Goal: Find specific page/section: Find specific page/section

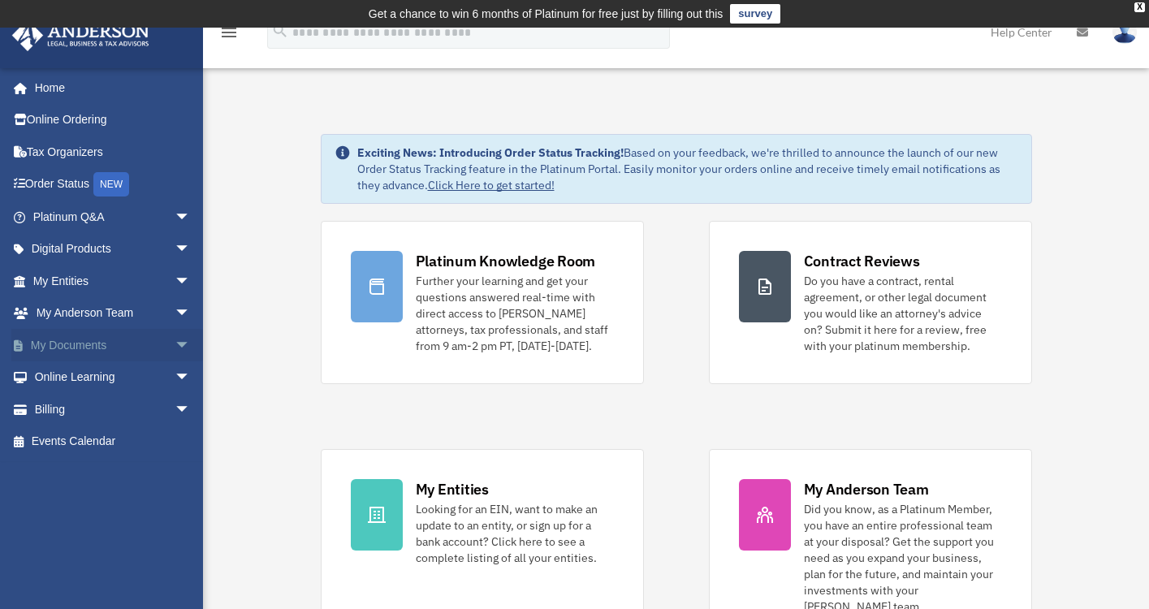
click at [175, 340] on span "arrow_drop_down" at bounding box center [191, 345] width 32 height 33
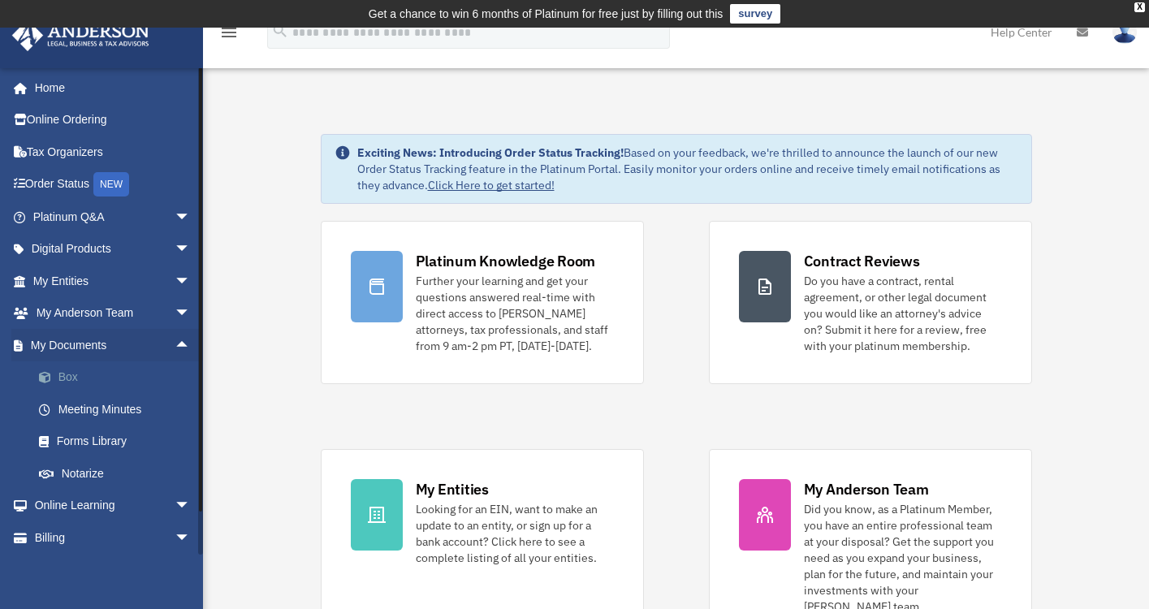
click at [97, 377] on link "Box" at bounding box center [119, 377] width 192 height 32
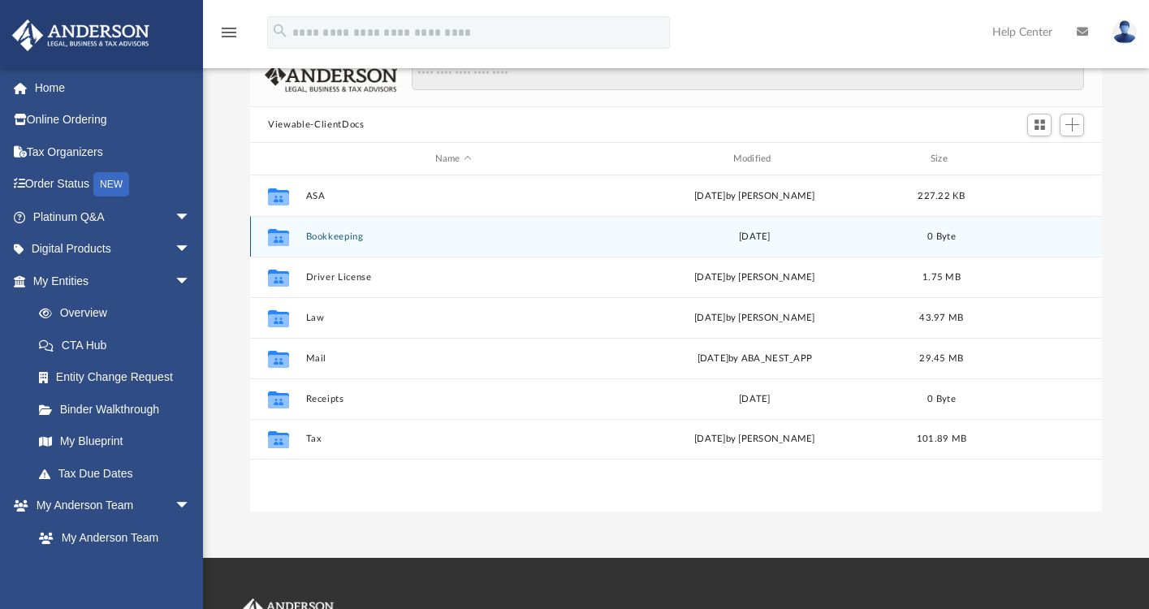
scroll to position [136, 0]
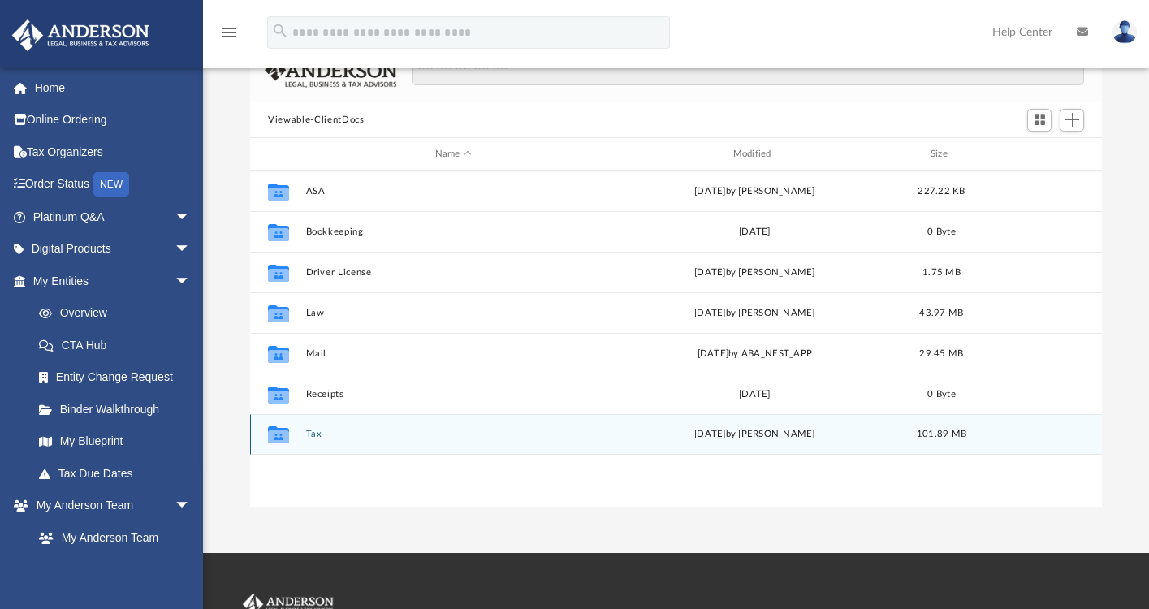
click at [281, 437] on icon "grid" at bounding box center [278, 434] width 21 height 17
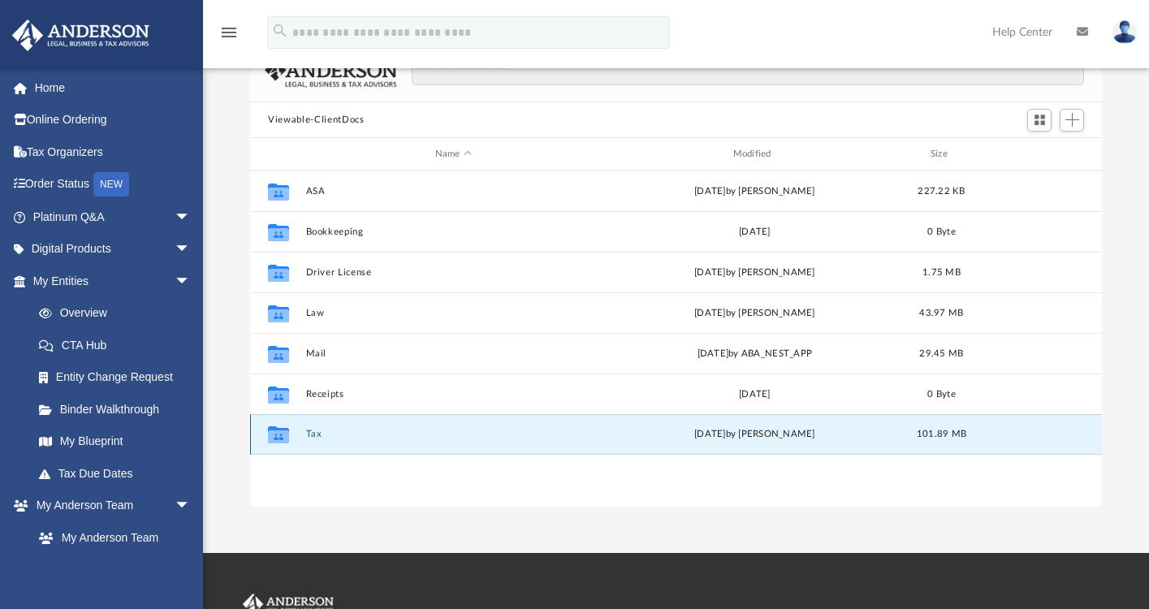
click at [279, 437] on icon "grid" at bounding box center [278, 436] width 21 height 13
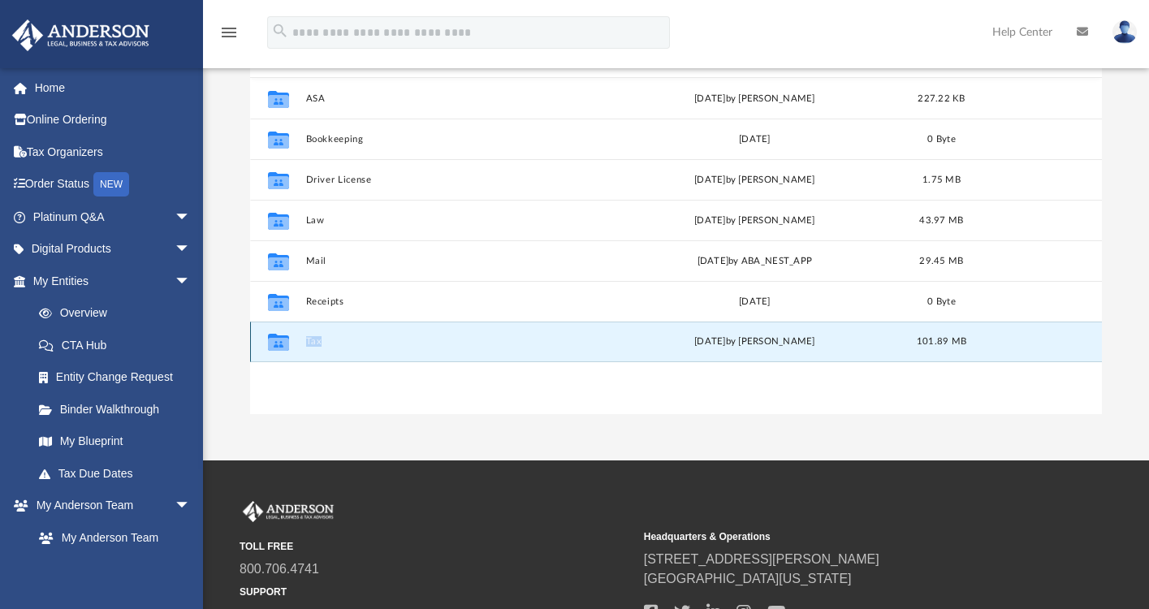
scroll to position [234, 0]
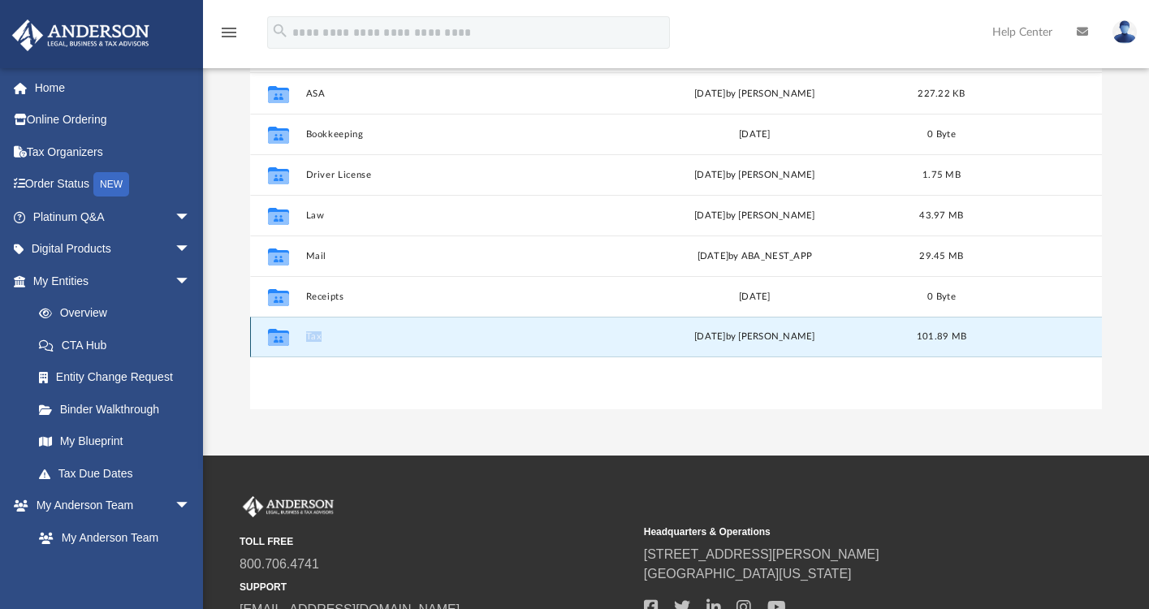
click at [316, 338] on button "Tax" at bounding box center [453, 337] width 295 height 11
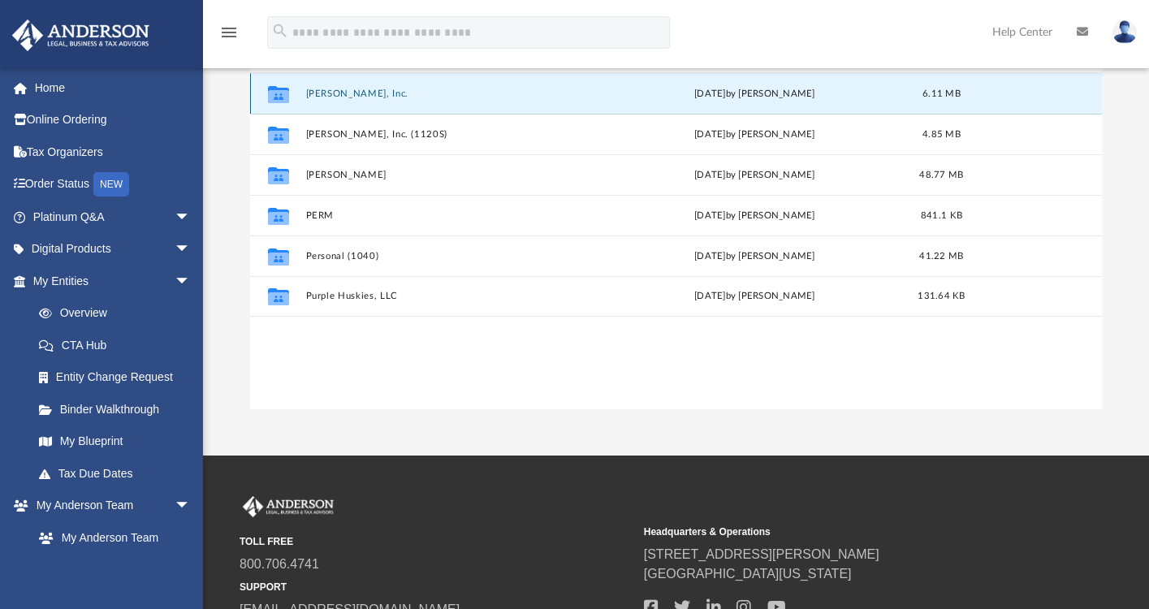
click at [334, 94] on button "[PERSON_NAME], Inc." at bounding box center [453, 93] width 295 height 11
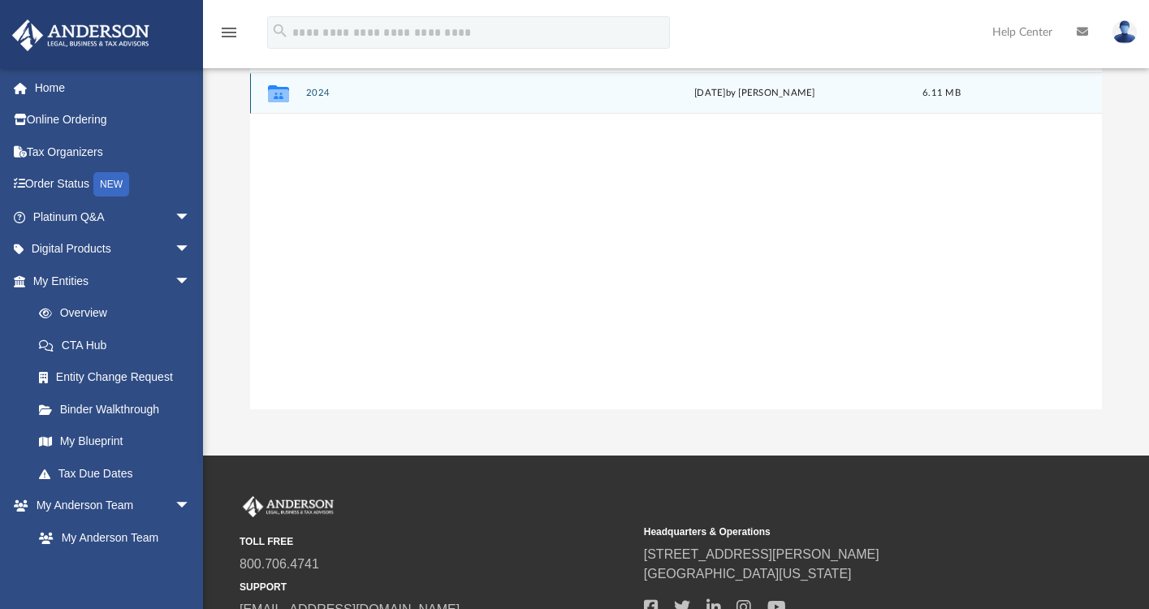
click at [277, 97] on icon "grid" at bounding box center [278, 93] width 21 height 17
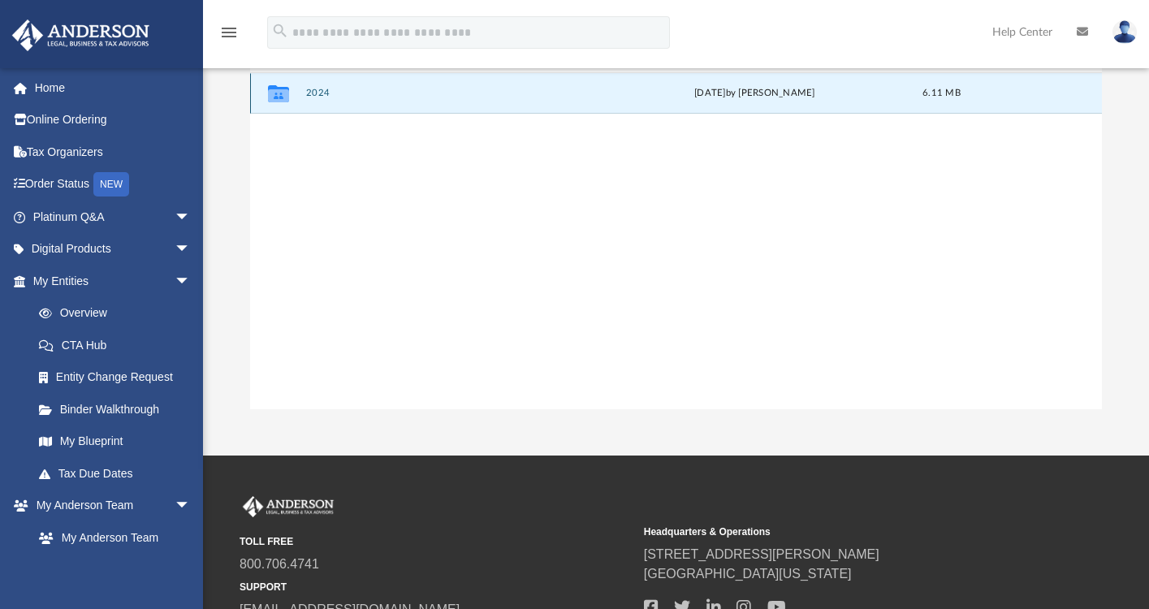
click at [277, 96] on icon "grid" at bounding box center [278, 93] width 21 height 17
click at [319, 94] on button "2024" at bounding box center [453, 93] width 295 height 11
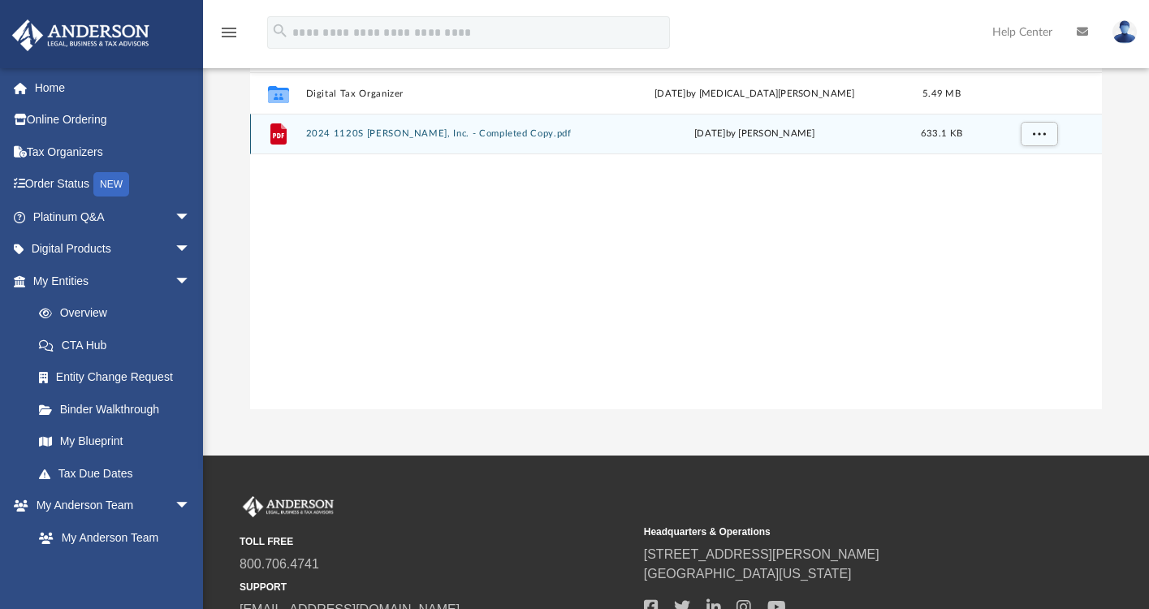
click at [281, 138] on icon "grid" at bounding box center [278, 133] width 16 height 21
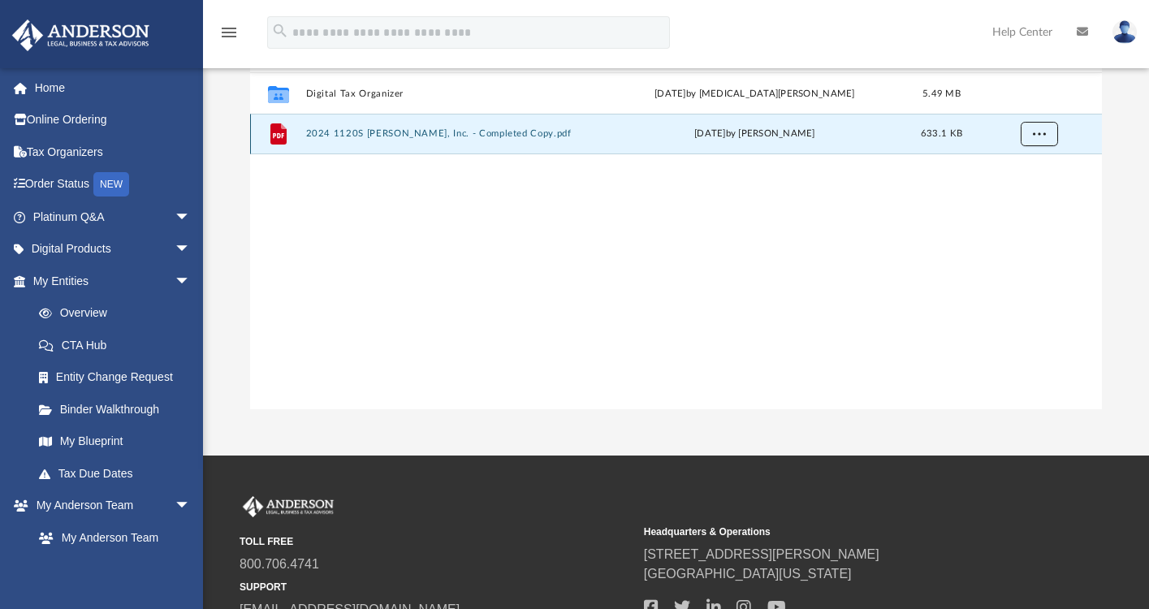
click at [1041, 136] on span "More options" at bounding box center [1038, 133] width 13 height 9
click at [1024, 171] on li "Preview" at bounding box center [1024, 167] width 47 height 17
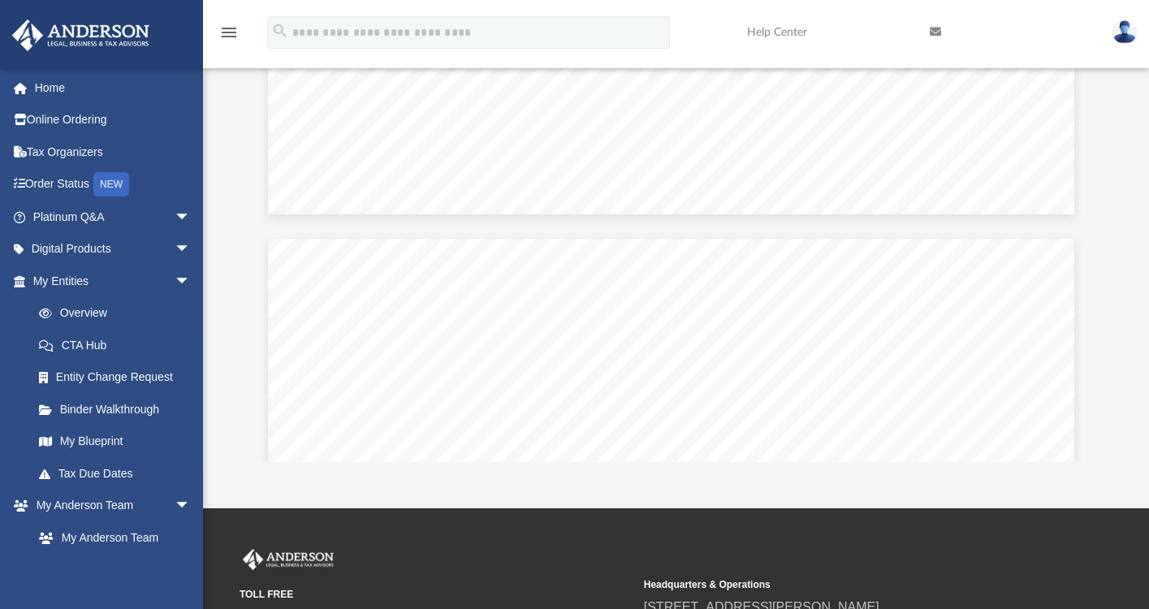
scroll to position [3044, 5]
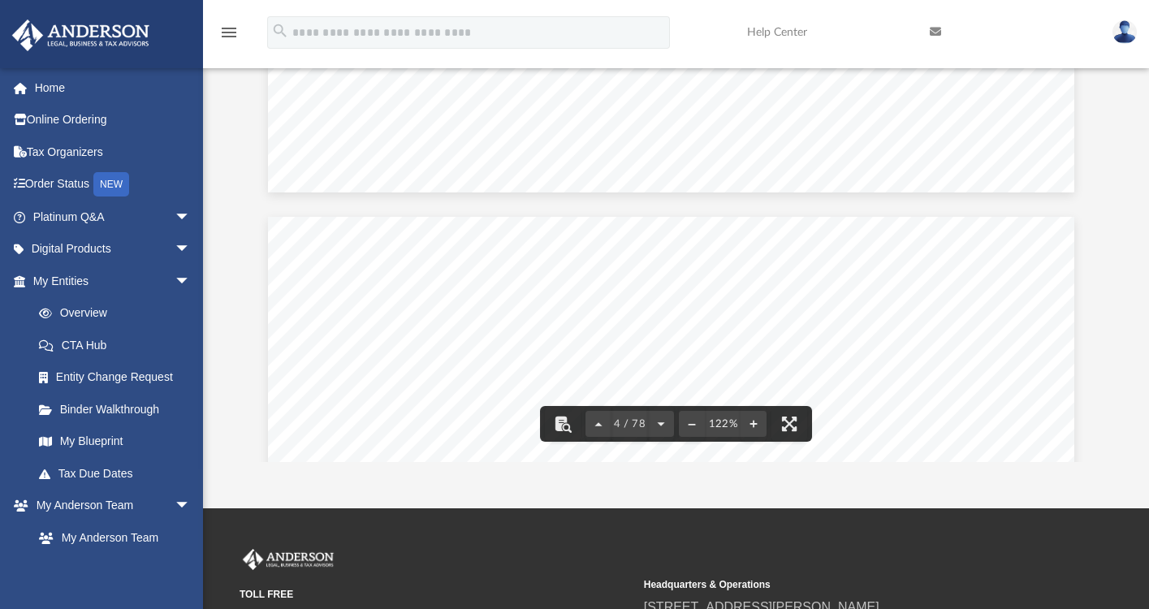
click at [545, 318] on span "[DOMAIN_NAME][URL][US_STATE]" at bounding box center [468, 319] width 213 height 13
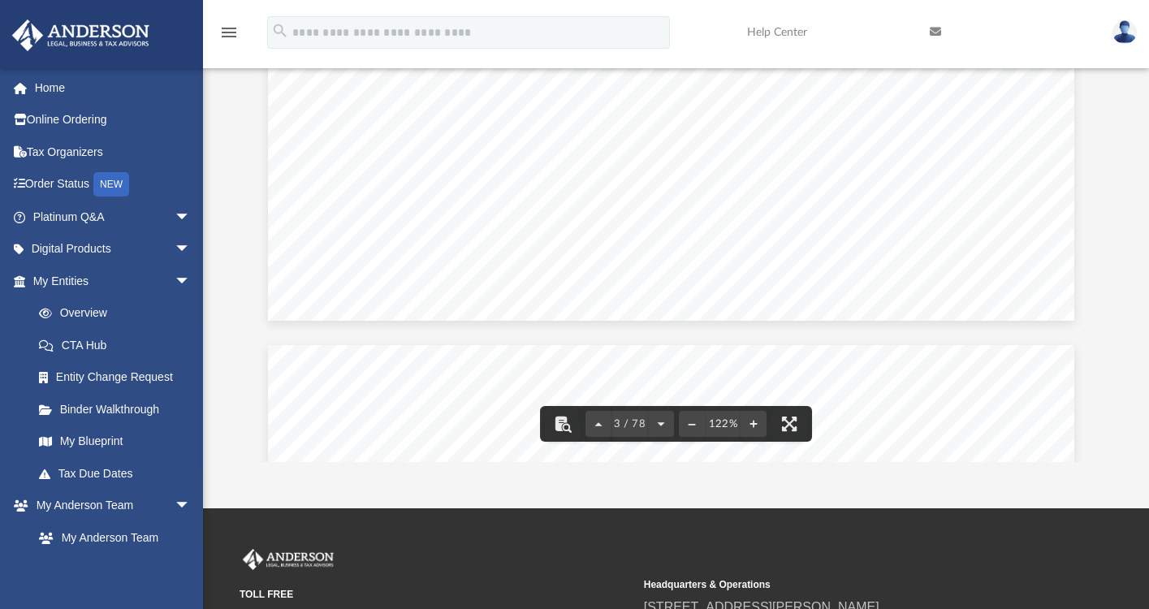
scroll to position [2911, 5]
